Goal: Transaction & Acquisition: Purchase product/service

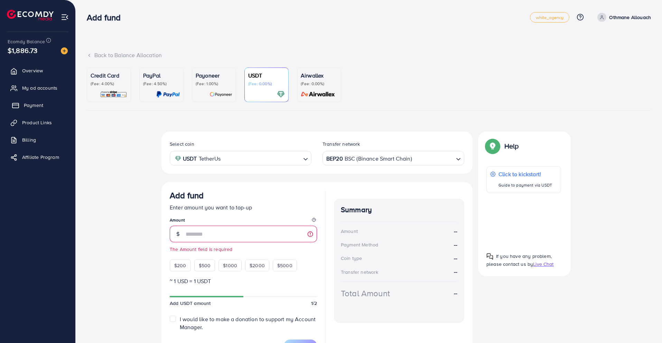
click at [47, 109] on link "Payment" at bounding box center [37, 105] width 65 height 14
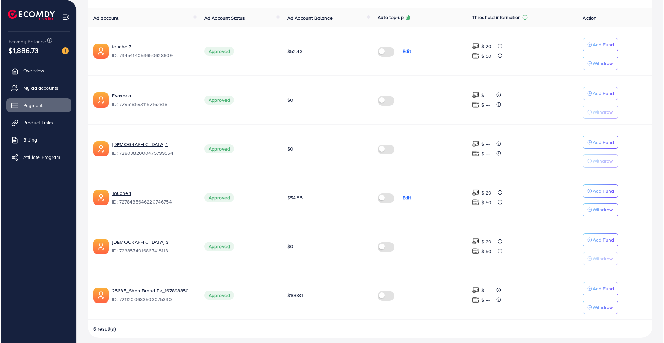
scroll to position [156, 0]
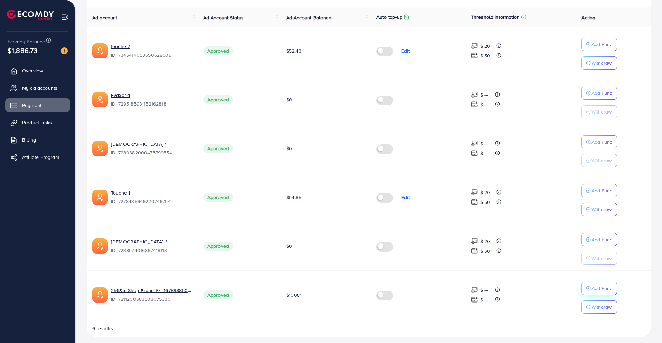
click at [598, 291] on p "Add Fund" at bounding box center [601, 288] width 21 height 8
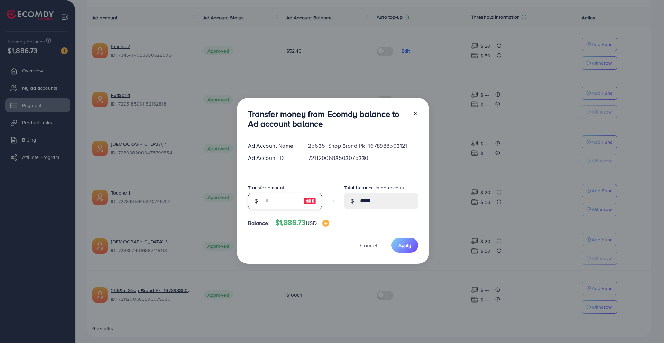
click at [278, 200] on input "number" at bounding box center [281, 201] width 35 height 17
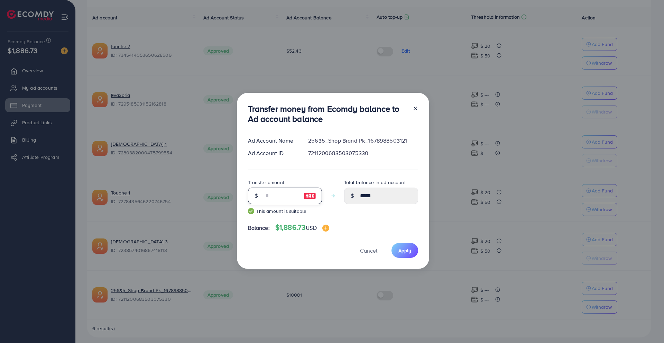
type input "*"
type input "**"
click at [407, 250] on span "Apply" at bounding box center [404, 250] width 13 height 7
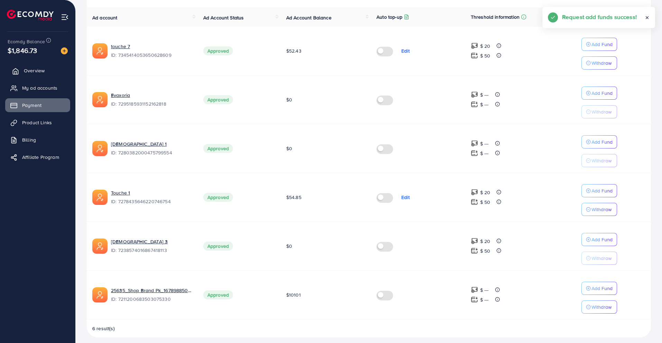
click at [44, 69] on span "Overview" at bounding box center [34, 70] width 21 height 7
